Goal: Task Accomplishment & Management: Use online tool/utility

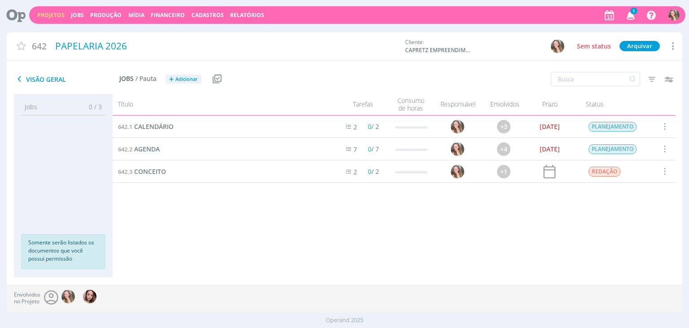
click at [630, 11] on icon "button" at bounding box center [631, 14] width 16 height 15
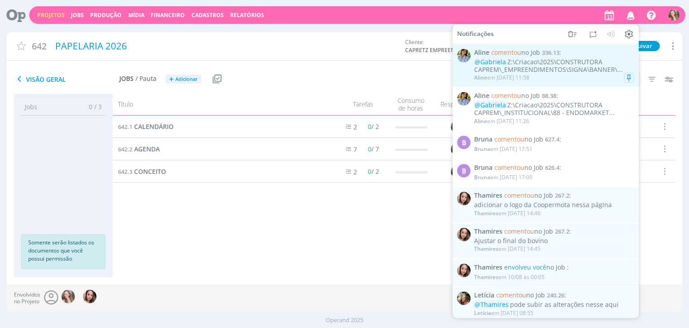
click at [534, 61] on div "@[PERSON_NAME]:\Criacao\2025\CONSTRUTORA CAPREM\_EMPREENDIMENTOS\SIGNA\BANNER\.…" at bounding box center [554, 65] width 160 height 15
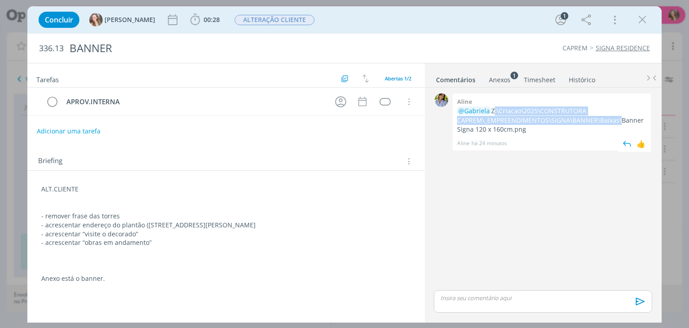
drag, startPoint x: 616, startPoint y: 118, endPoint x: 492, endPoint y: 111, distance: 124.5
click at [492, 111] on p "@[PERSON_NAME]:\Criacao\2025\CONSTRUTORA CAPREM\_EMPREENDIMENTOS\SIGNA\BANNER\B…" at bounding box center [551, 119] width 189 height 27
copy p "Z:\Criacao\2025\CONSTRUTORA CAPREM\_EMPREENDIMENTOS\SIGNA\BANNER\Baixas"
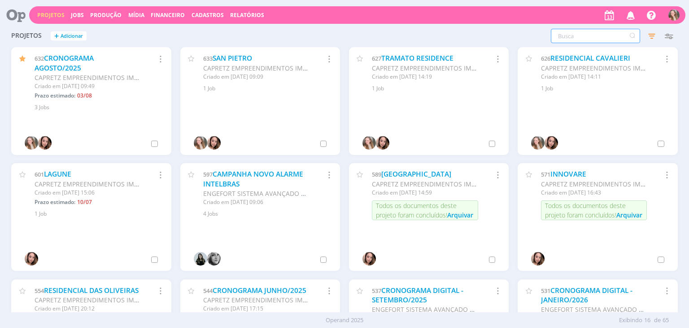
click at [576, 33] on input "text" at bounding box center [595, 36] width 89 height 14
type input "88"
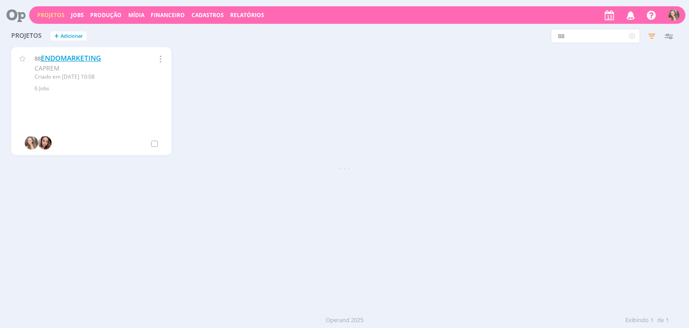
click at [76, 54] on link "ENDOMARKETING" at bounding box center [71, 57] width 60 height 9
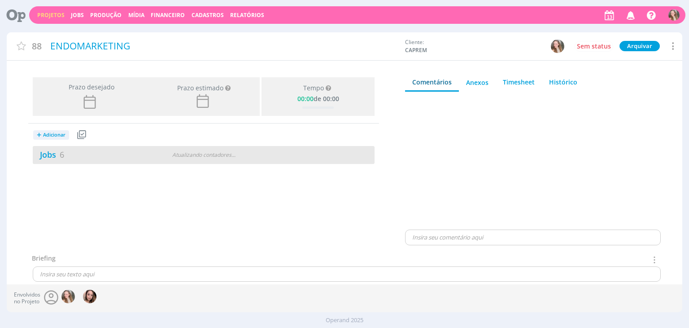
click at [86, 154] on div "Jobs 6" at bounding box center [91, 155] width 116 height 12
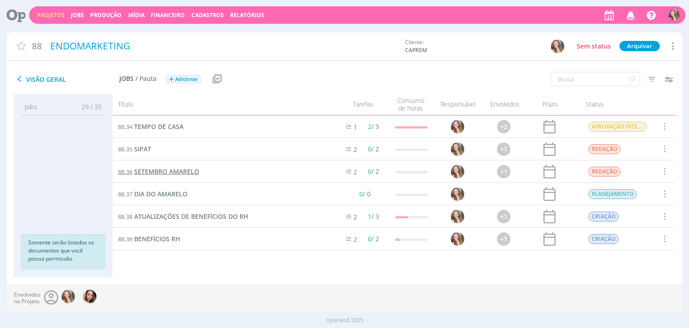
click at [162, 169] on span "SETEMBRO AMARELO" at bounding box center [166, 171] width 65 height 9
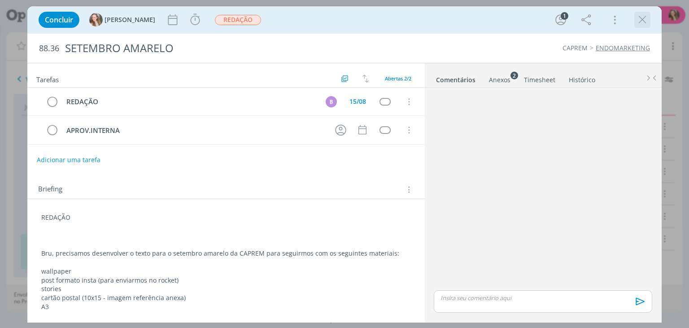
click at [648, 22] on button "dialog" at bounding box center [642, 19] width 13 height 13
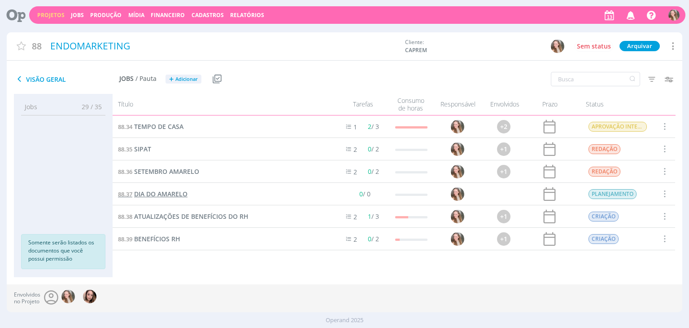
click at [166, 197] on span "DIA DO AMARELO" at bounding box center [160, 193] width 53 height 9
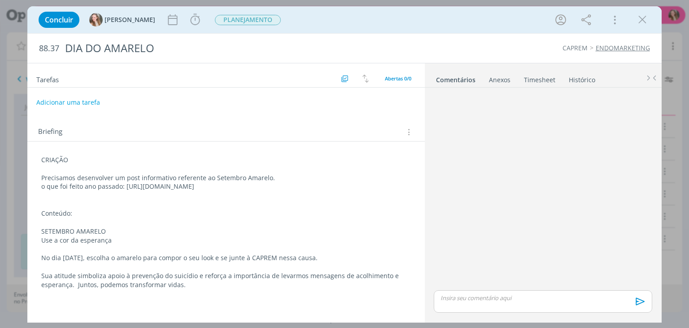
click at [79, 100] on button "Adicionar uma tarefa" at bounding box center [68, 102] width 64 height 15
type input "c"
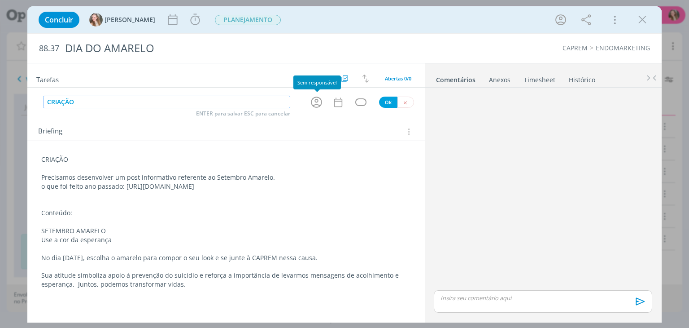
click at [316, 101] on icon "dialog" at bounding box center [317, 102] width 14 height 14
type input "CRIAÇÃO"
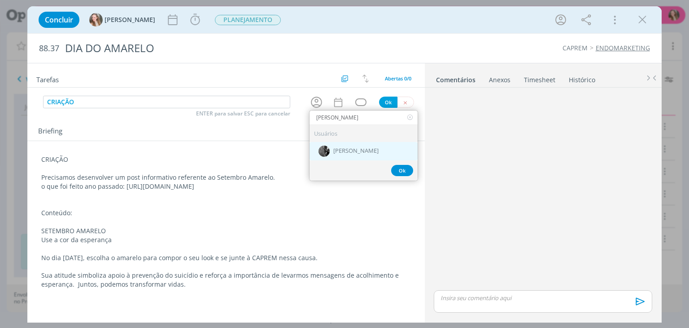
type input "[PERSON_NAME]"
click at [362, 150] on div "[PERSON_NAME]" at bounding box center [364, 151] width 108 height 18
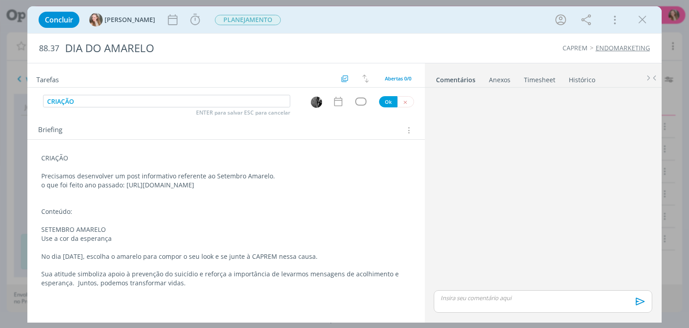
click at [346, 104] on div "dialog" at bounding box center [340, 102] width 15 height 12
click at [340, 101] on icon "dialog" at bounding box center [339, 102] width 12 height 12
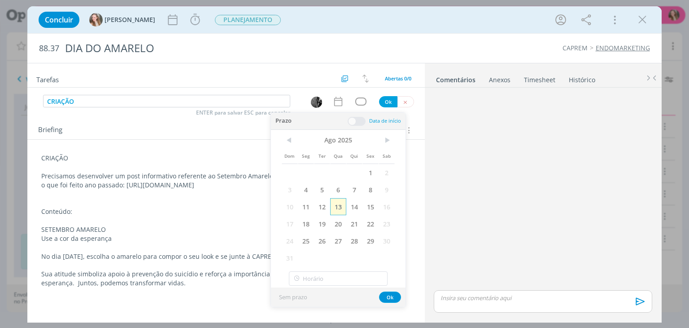
click at [339, 207] on span "13" at bounding box center [338, 206] width 16 height 17
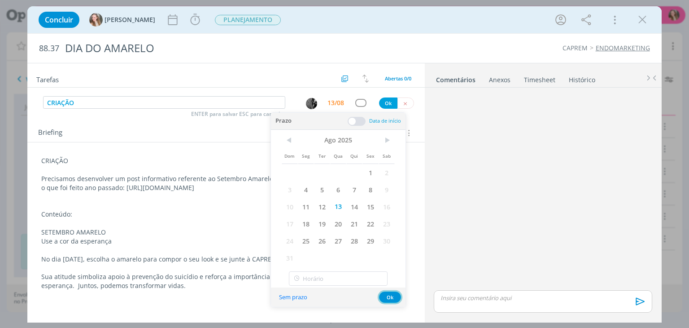
click at [395, 296] on button "Ok" at bounding box center [390, 296] width 22 height 11
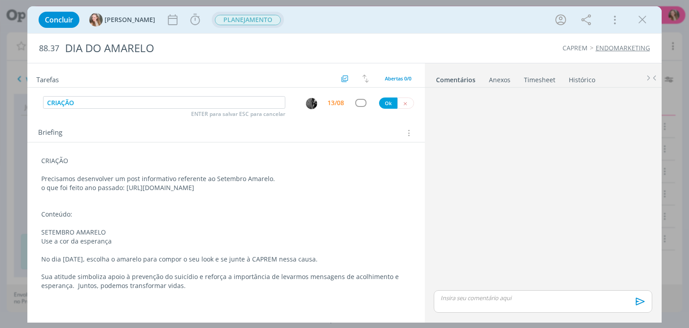
click at [212, 12] on span "PLANEJAMENTO" at bounding box center [248, 20] width 72 height 16
click at [215, 14] on button "PLANEJAMENTO" at bounding box center [248, 19] width 67 height 11
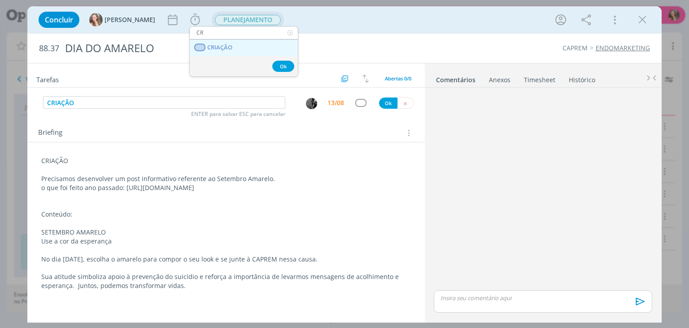
type input "CR"
click at [219, 48] on span "CRIAÇÃO" at bounding box center [220, 47] width 25 height 7
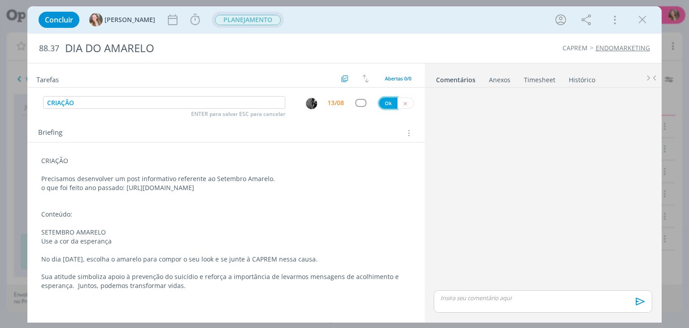
click at [389, 102] on button "Ok" at bounding box center [388, 102] width 18 height 11
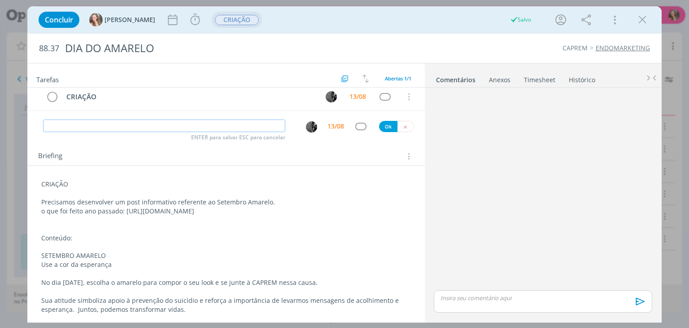
scroll to position [7, 0]
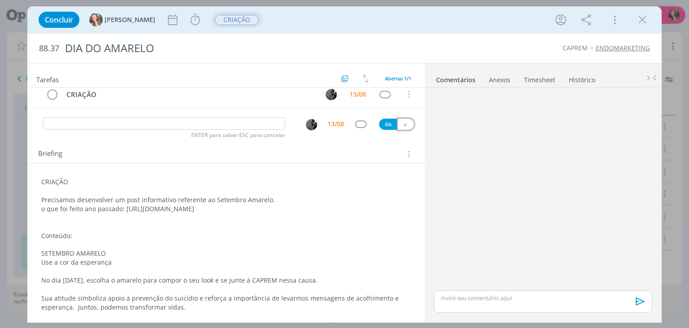
click at [403, 124] on icon "dialog" at bounding box center [406, 125] width 6 height 6
click at [80, 123] on button "Adicionar uma tarefa" at bounding box center [68, 124] width 64 height 15
type input "APROV.INTERNA"
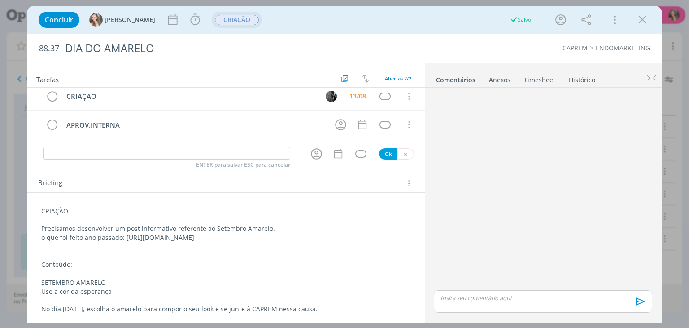
drag, startPoint x: 137, startPoint y: 229, endPoint x: 124, endPoint y: 229, distance: 13.5
click at [136, 228] on p "Precisamos desenvolver um post informativo referente ao Setembro Amarelo." at bounding box center [225, 228] width 369 height 9
click at [124, 230] on p "Precisamos desenvolver um post informativo referente ao Setembro Amarelo." at bounding box center [226, 228] width 368 height 9
drag, startPoint x: 127, startPoint y: 237, endPoint x: 360, endPoint y: 241, distance: 233.4
click at [330, 240] on p "o que foi feito ano passado: [URL][DOMAIN_NAME]" at bounding box center [226, 237] width 368 height 9
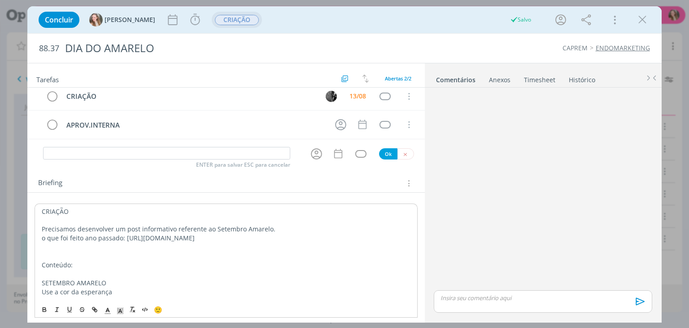
click at [360, 242] on p "dialog" at bounding box center [226, 246] width 368 height 9
drag, startPoint x: 359, startPoint y: 238, endPoint x: 123, endPoint y: 236, distance: 235.6
click at [123, 236] on p "o que foi feito ano passado: [URL][DOMAIN_NAME]" at bounding box center [226, 237] width 368 height 9
copy p "[URL][DOMAIN_NAME]"
click at [500, 82] on div "Anexos 0" at bounding box center [500, 79] width 22 height 9
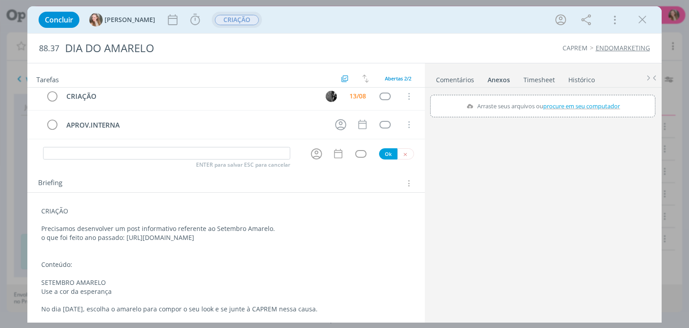
click at [521, 109] on label "Arraste seus arquivos ou procure em seu computador" at bounding box center [543, 106] width 160 height 12
click at [521, 97] on input "Arraste seus arquivos ou procure em seu computador" at bounding box center [542, 96] width 225 height 3
type input "C:\fakepath\Post Informativo Setembro Amarelo.png"
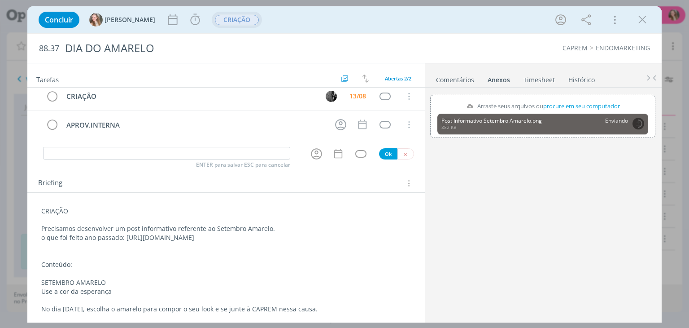
click at [102, 219] on p "dialog" at bounding box center [225, 219] width 369 height 9
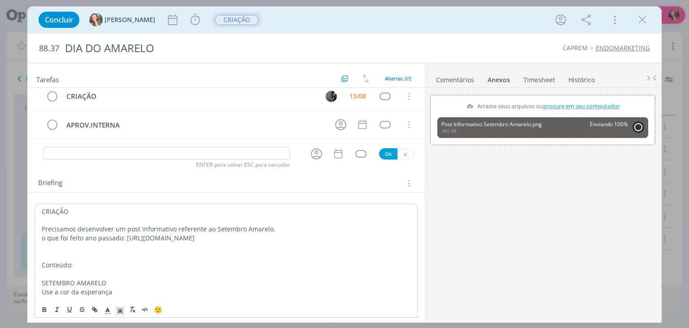
drag, startPoint x: 118, startPoint y: 234, endPoint x: 418, endPoint y: 237, distance: 299.8
click at [418, 237] on div "CRIAÇÃO Precisamos desenvolver um post informativo referente ao Setembro Amarel…" at bounding box center [225, 279] width 397 height 172
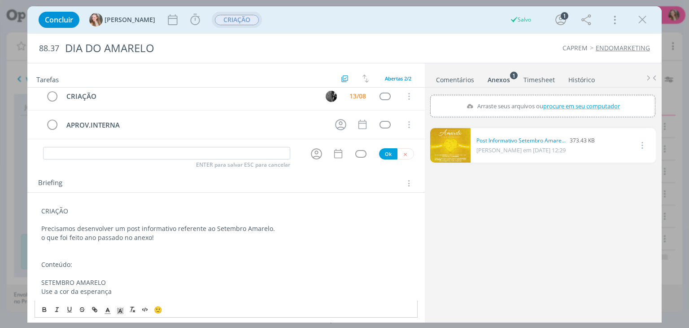
click at [642, 21] on icon "dialog" at bounding box center [642, 19] width 13 height 13
